Goal: Task Accomplishment & Management: Manage account settings

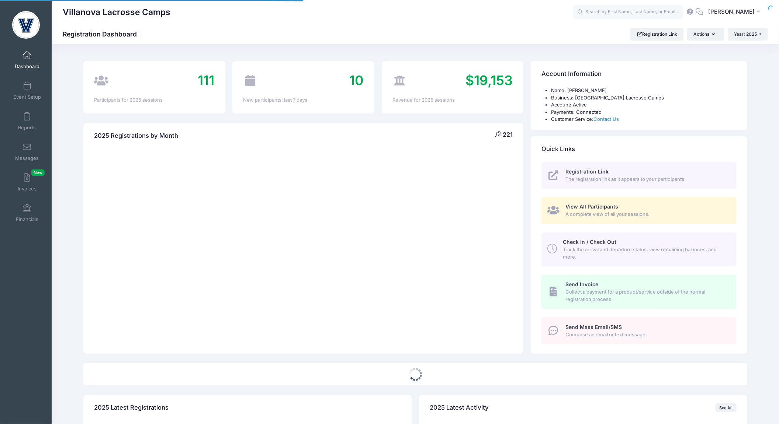
select select
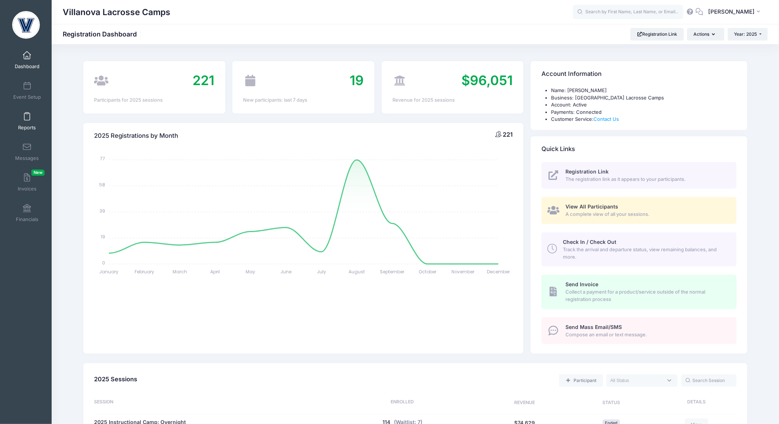
click at [28, 126] on span "Reports" at bounding box center [27, 128] width 18 height 6
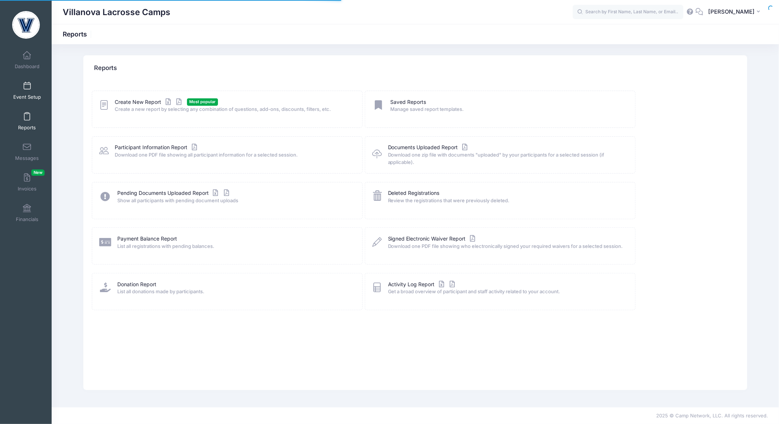
click at [27, 93] on link "Event Setup" at bounding box center [27, 91] width 35 height 26
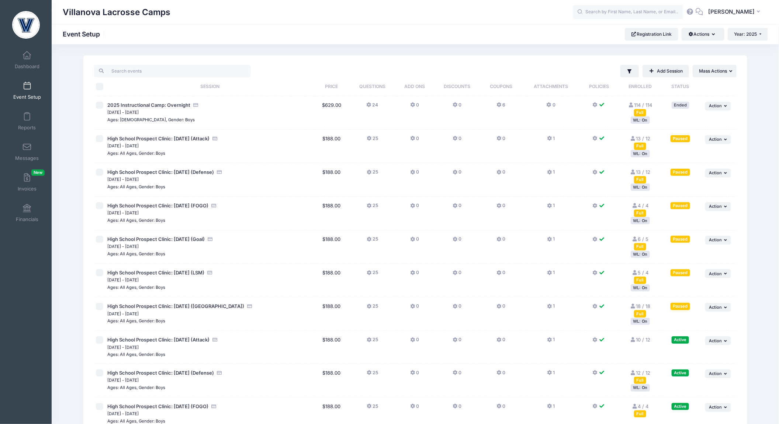
click at [640, 155] on div "WL: On" at bounding box center [640, 153] width 19 height 7
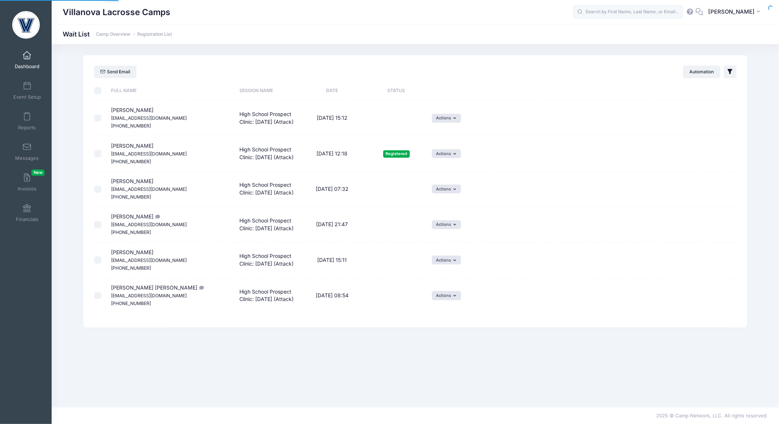
select select "50"
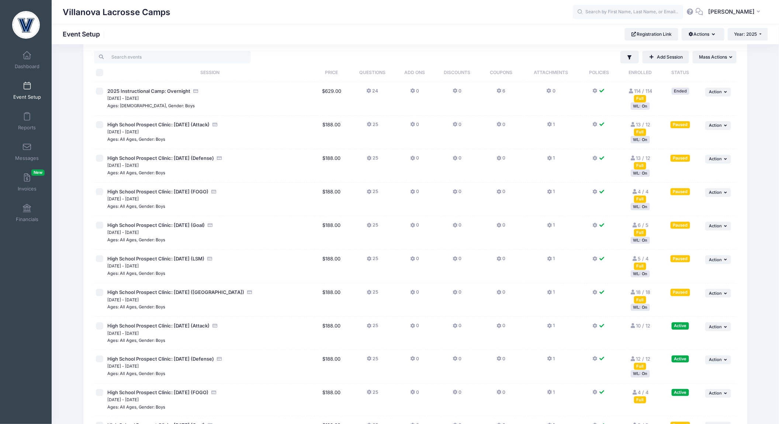
scroll to position [15, 0]
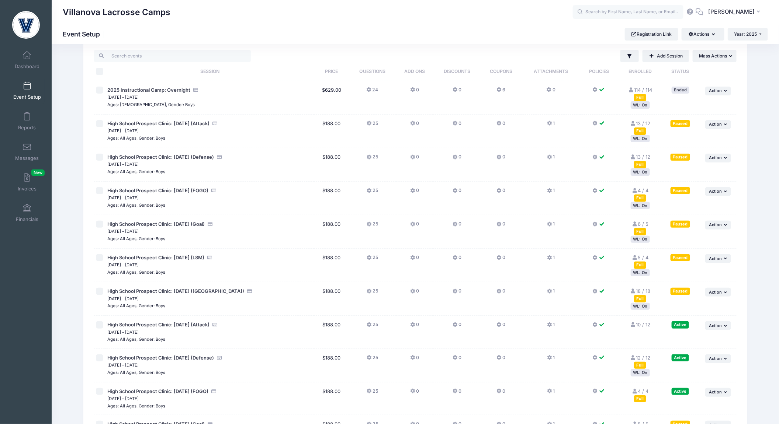
click at [639, 306] on div "WL: On" at bounding box center [640, 306] width 19 height 7
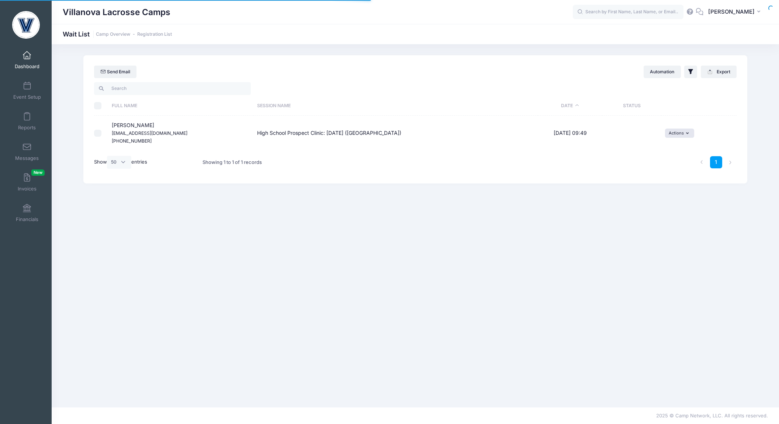
select select "50"
click at [27, 89] on span at bounding box center [27, 86] width 0 height 8
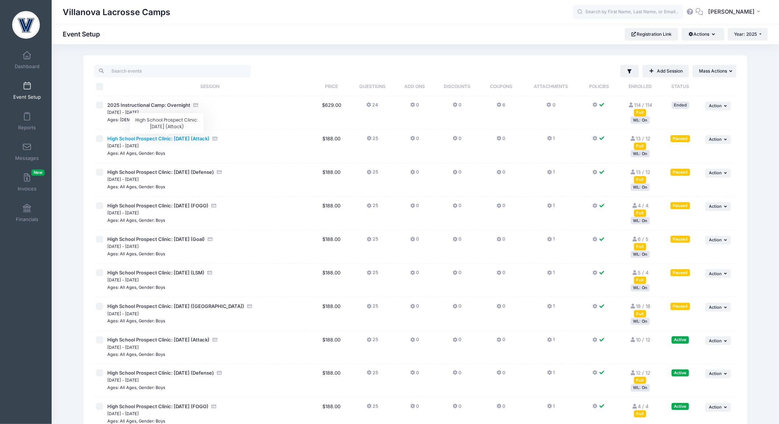
click at [166, 139] on span "High School Prospect Clinic: [DATE] (Attack)" at bounding box center [158, 139] width 102 height 6
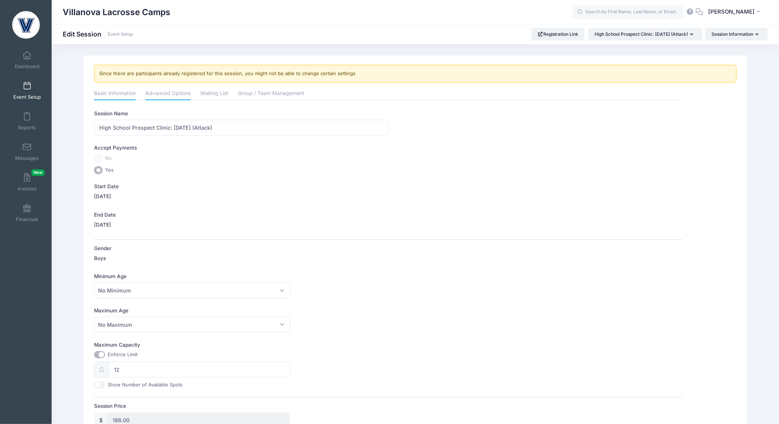
click at [163, 92] on link "Advanced Options" at bounding box center [167, 93] width 45 height 13
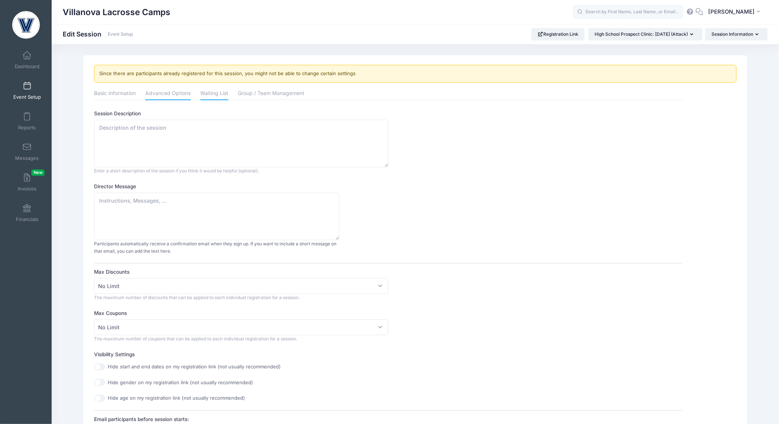
click at [214, 97] on link "Waiting List" at bounding box center [214, 93] width 28 height 13
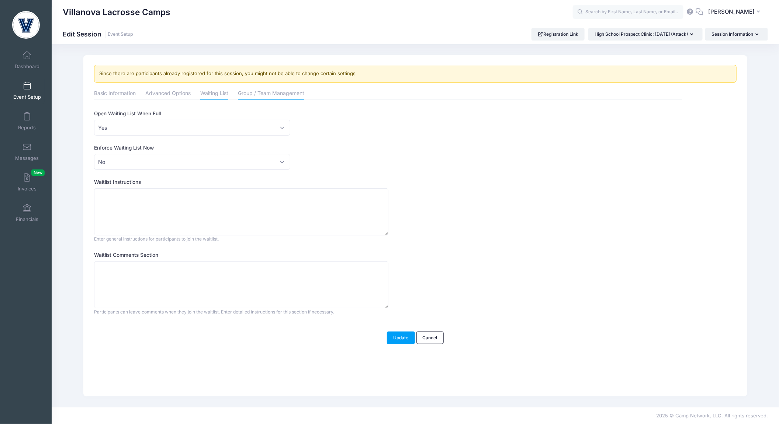
click at [244, 96] on link "Group / Team Management" at bounding box center [271, 93] width 66 height 13
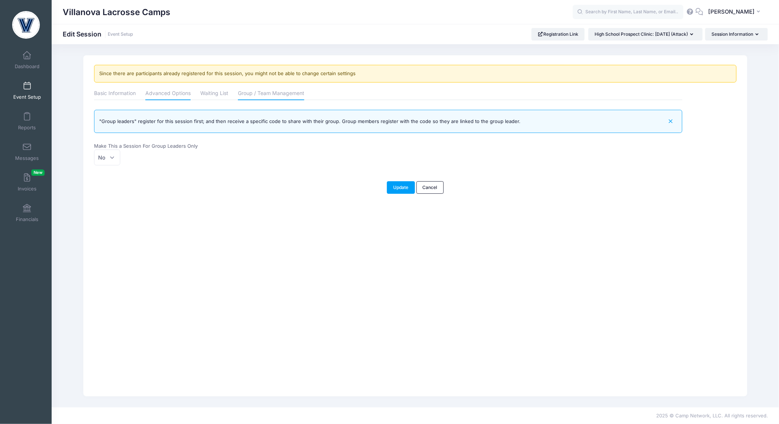
click at [171, 94] on link "Advanced Options" at bounding box center [167, 93] width 45 height 13
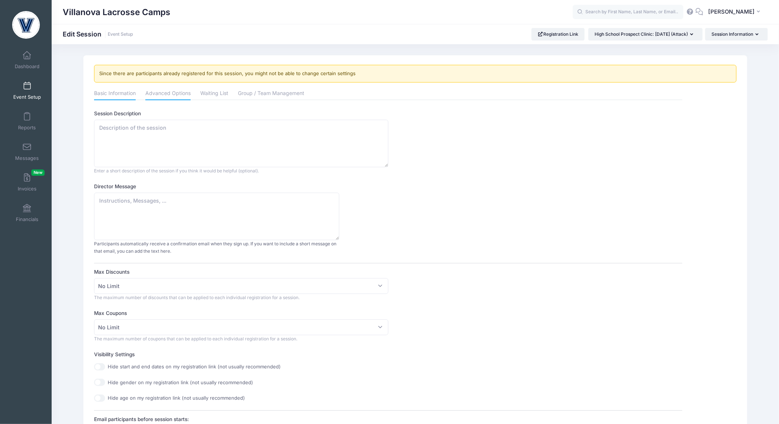
click at [123, 95] on link "Basic Information" at bounding box center [115, 93] width 42 height 13
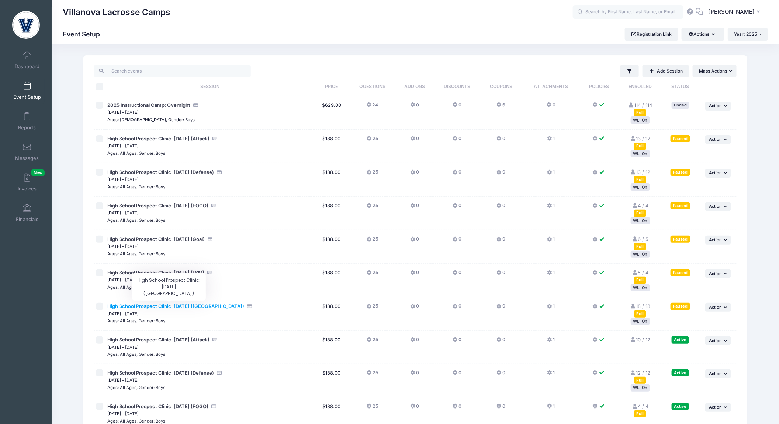
click at [207, 306] on span "High School Prospect Clinic: [DATE] ([GEOGRAPHIC_DATA])" at bounding box center [175, 307] width 137 height 6
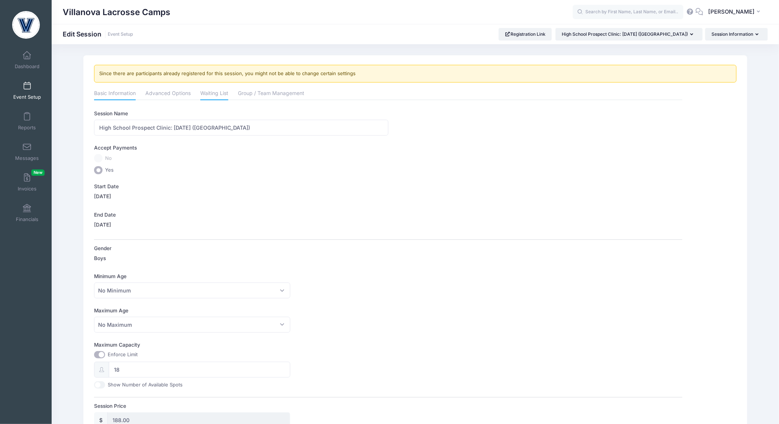
click at [211, 92] on link "Waiting List" at bounding box center [214, 93] width 28 height 13
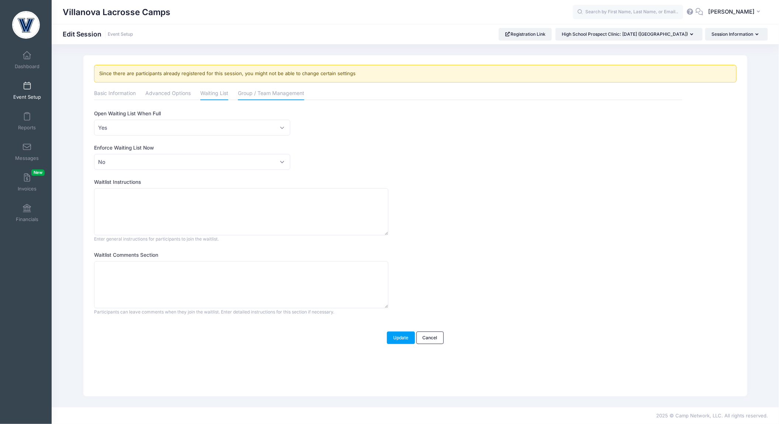
click at [254, 93] on link "Group / Team Management" at bounding box center [271, 93] width 66 height 13
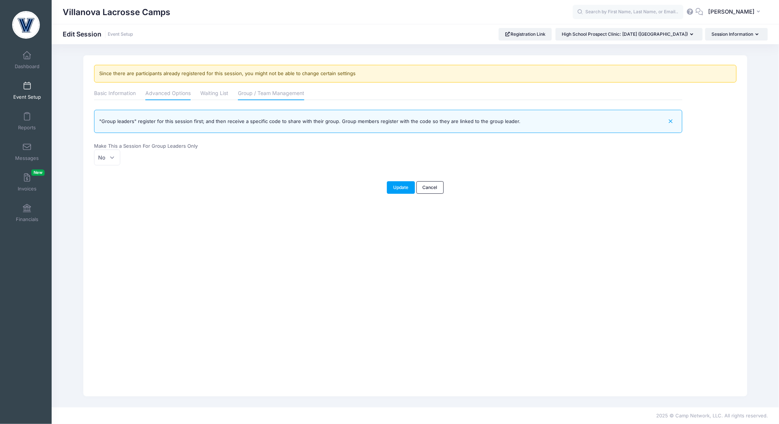
click at [174, 94] on link "Advanced Options" at bounding box center [167, 93] width 45 height 13
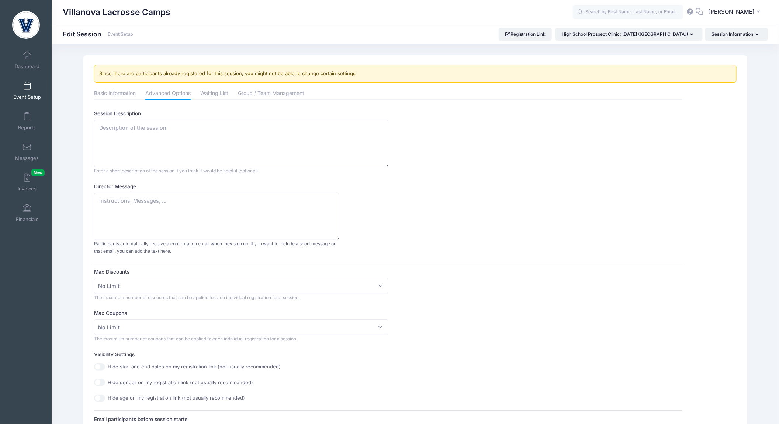
click at [24, 91] on link "Event Setup" at bounding box center [27, 91] width 35 height 26
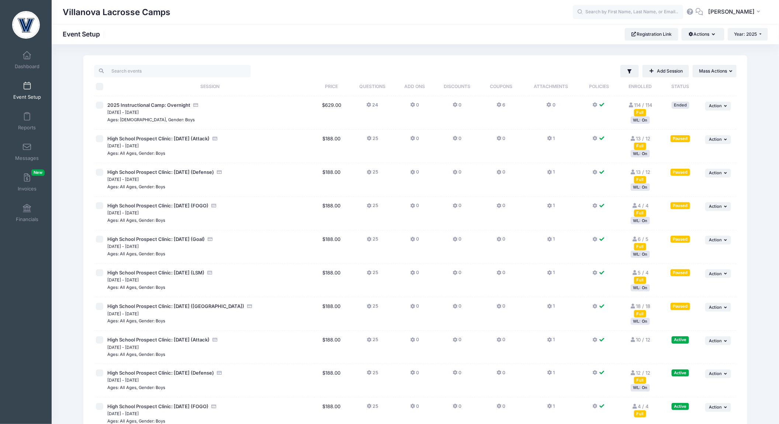
click at [100, 306] on input "checkbox" at bounding box center [99, 306] width 7 height 7
checkbox input "true"
click at [710, 33] on button "Actions" at bounding box center [703, 34] width 42 height 13
click at [733, 268] on td "... Action Resume Session Pause Session Edit Session Duplicate Session Waitlist…" at bounding box center [717, 281] width 38 height 34
click at [714, 309] on button "... Action" at bounding box center [718, 307] width 26 height 9
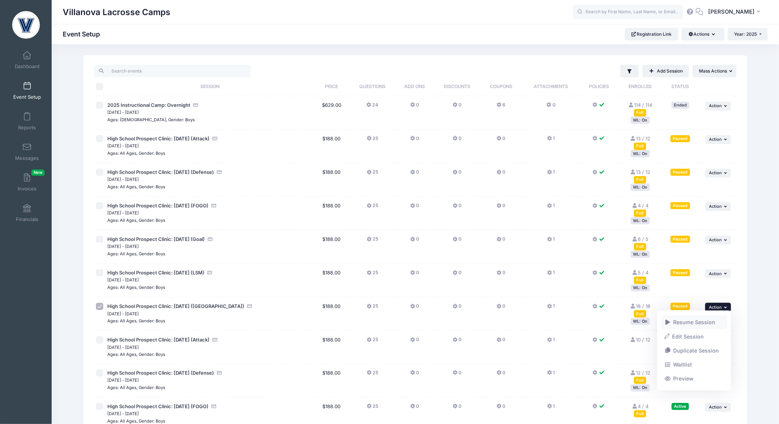
click at [699, 319] on link "Resume Session" at bounding box center [694, 323] width 67 height 14
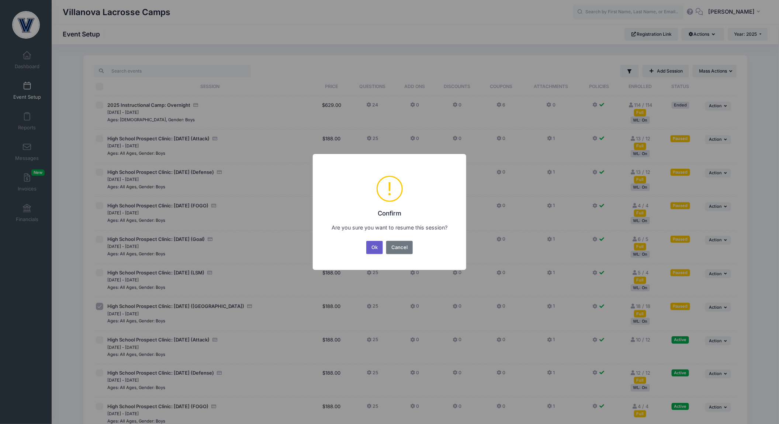
click at [371, 250] on button "Ok" at bounding box center [374, 247] width 17 height 13
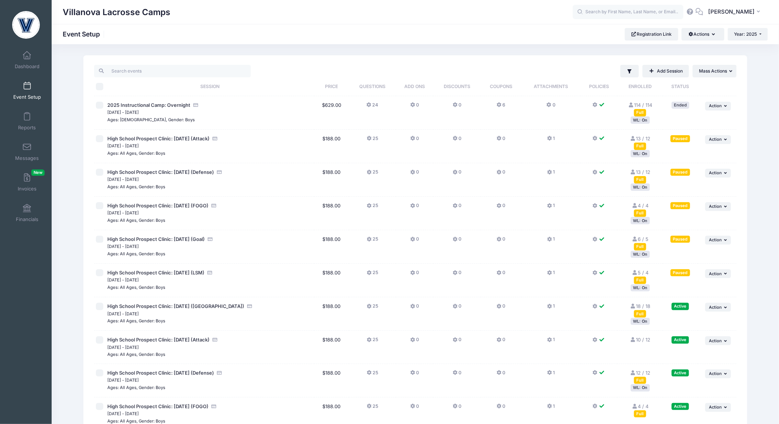
click at [26, 93] on link "Event Setup" at bounding box center [27, 91] width 35 height 26
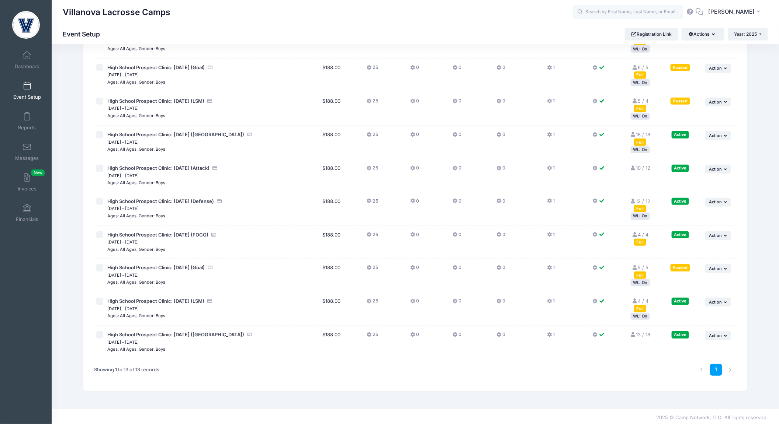
click at [638, 150] on div "WL: On" at bounding box center [640, 149] width 19 height 7
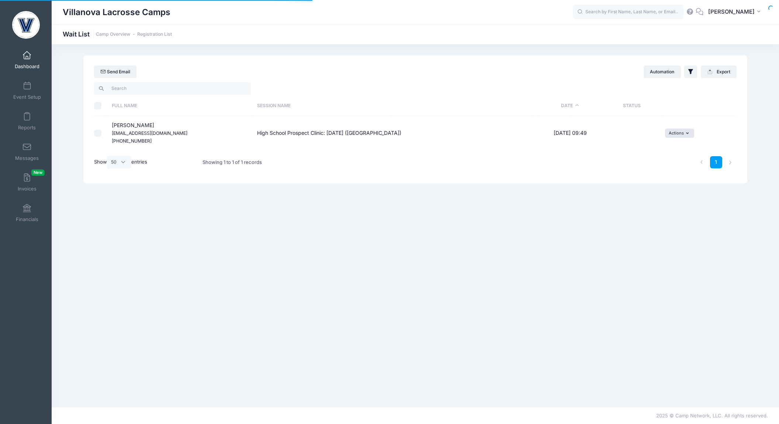
select select "50"
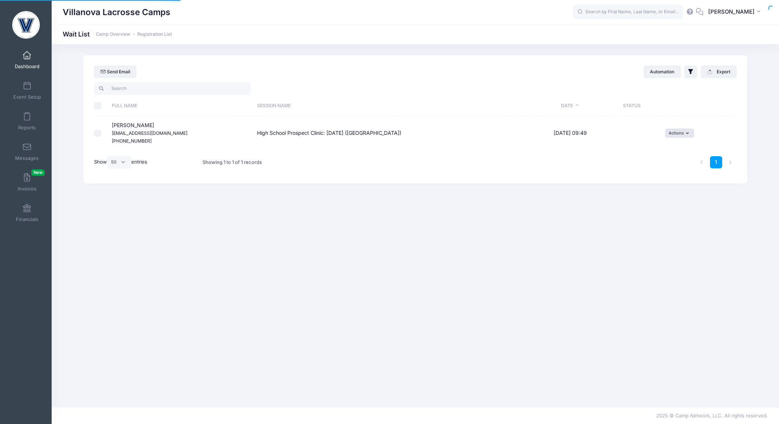
select select "50"
